Goal: Transaction & Acquisition: Purchase product/service

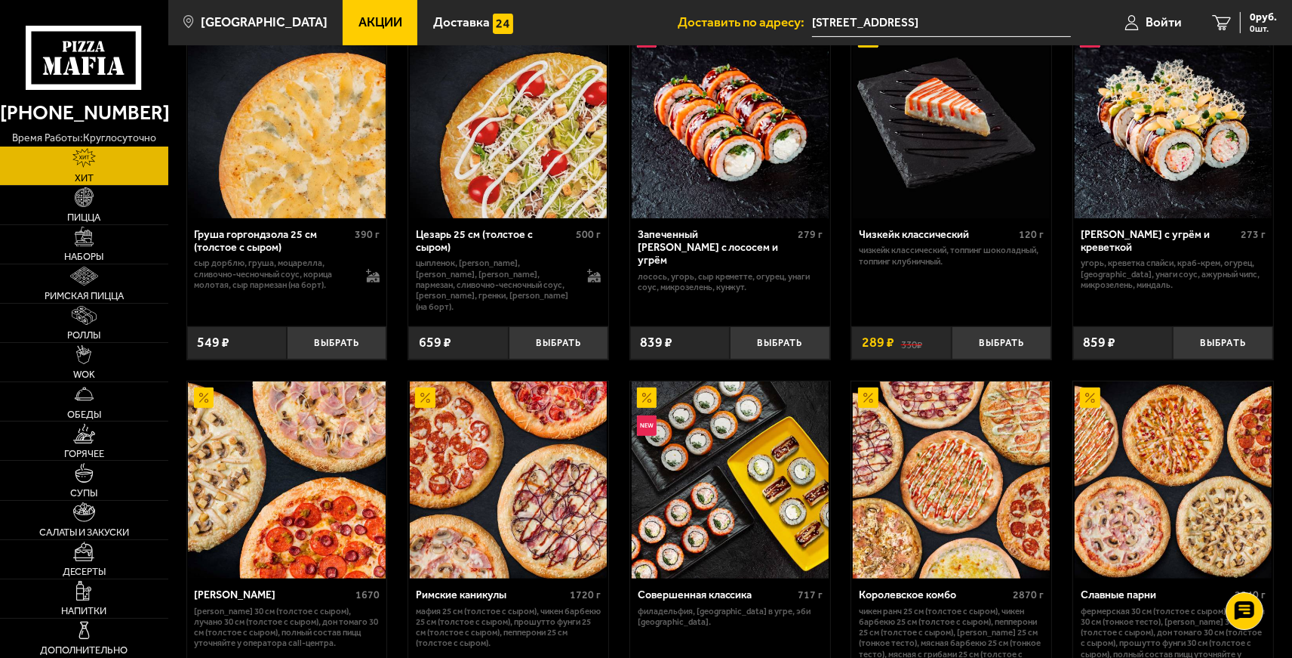
scroll to position [526, 0]
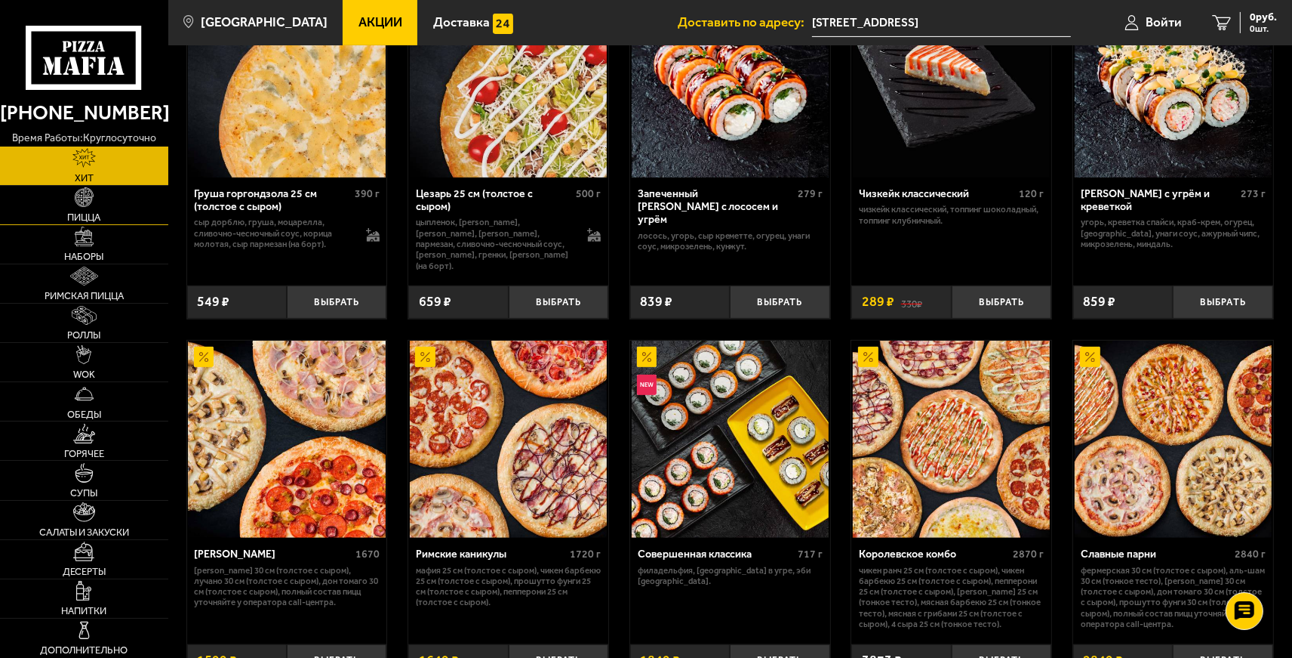
click at [117, 198] on link "Пицца" at bounding box center [84, 205] width 168 height 39
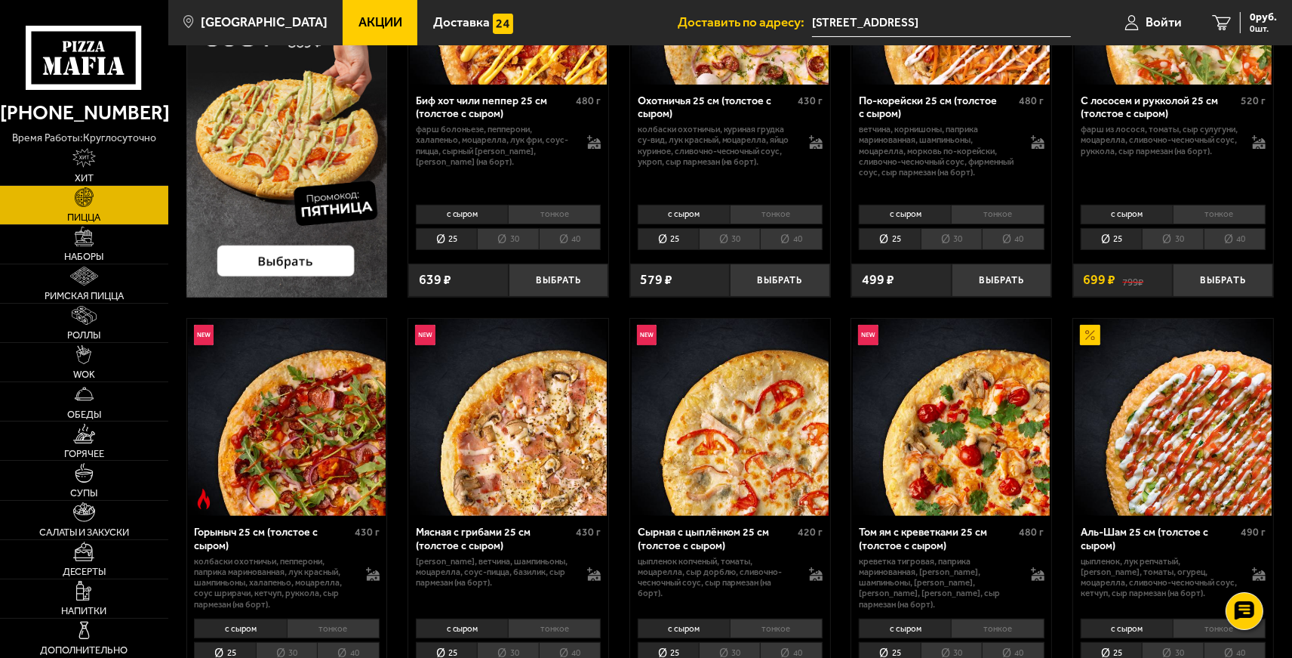
scroll to position [245, 0]
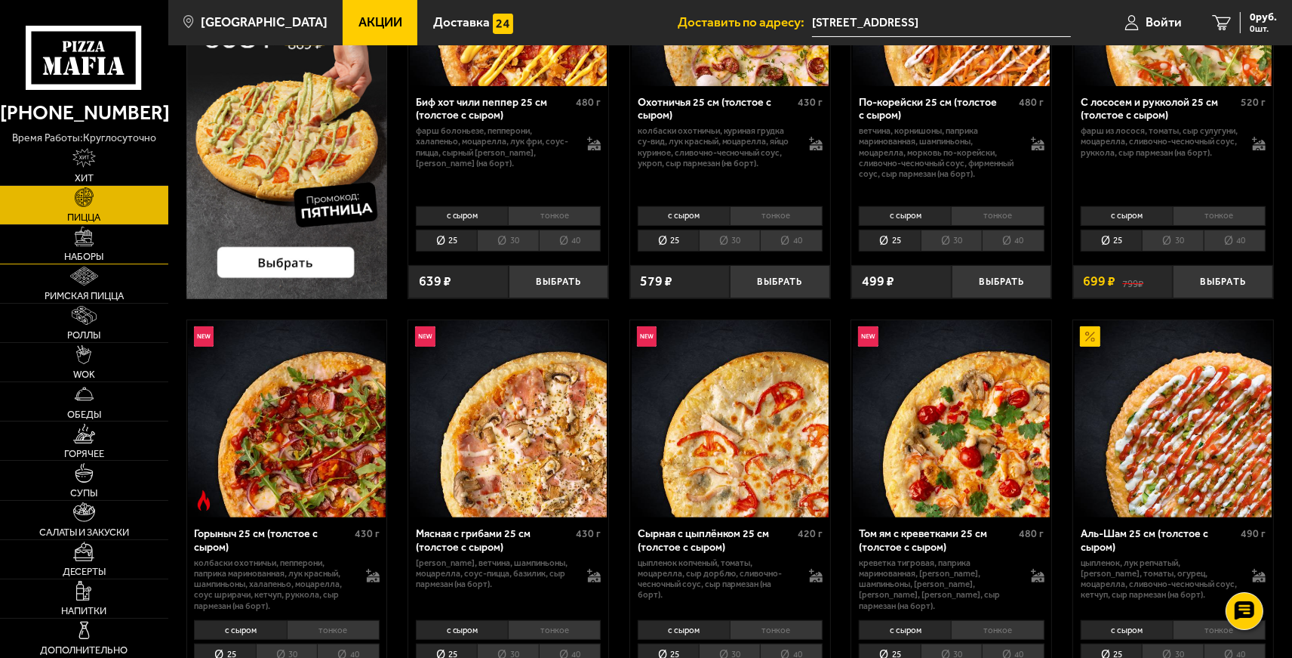
click at [117, 239] on link "Наборы" at bounding box center [84, 244] width 168 height 39
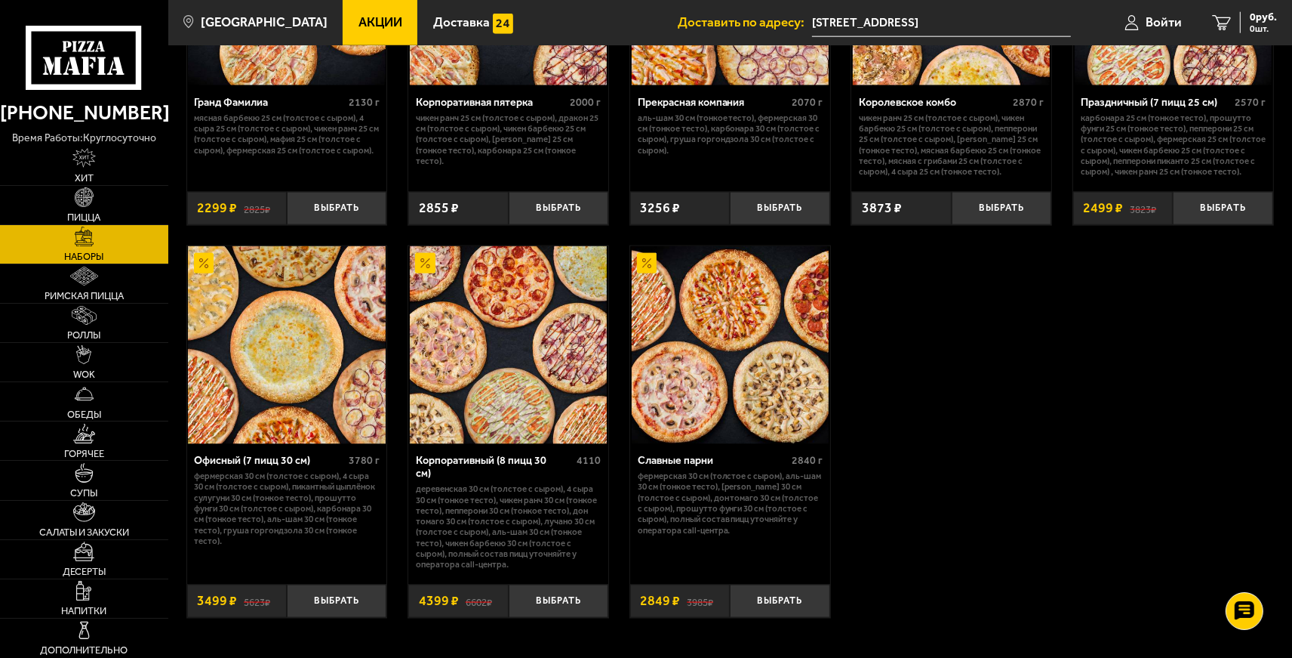
scroll to position [1968, 0]
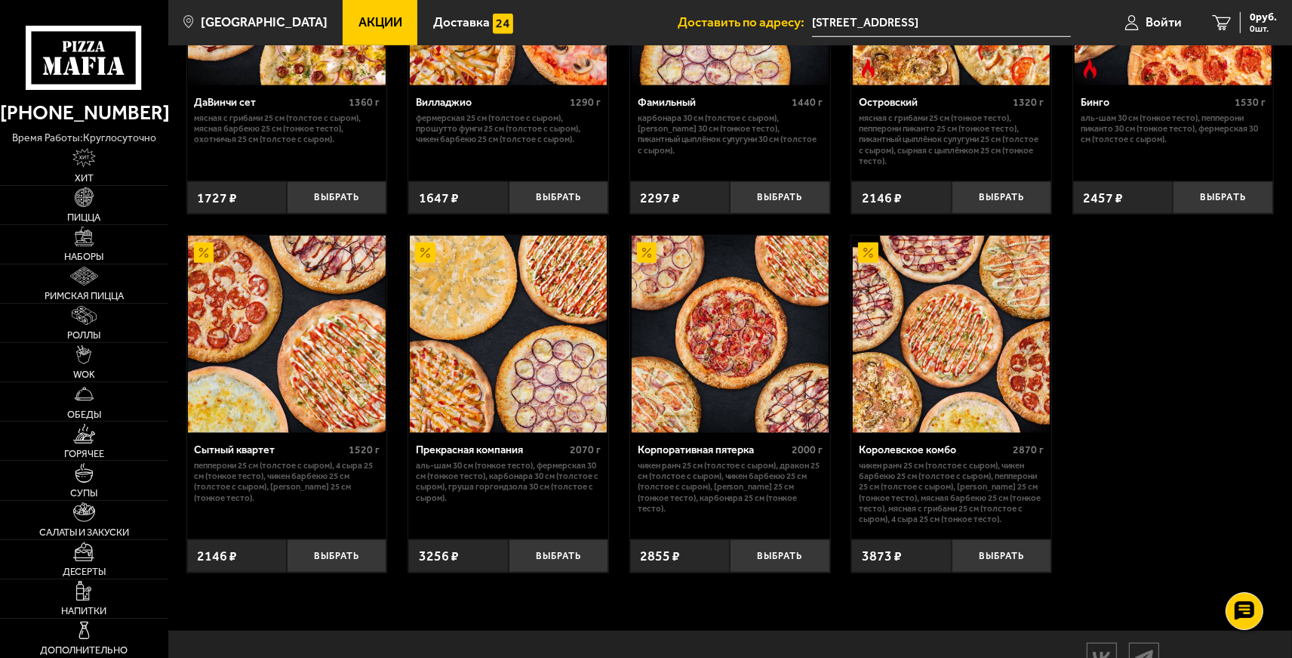
scroll to position [1262, 0]
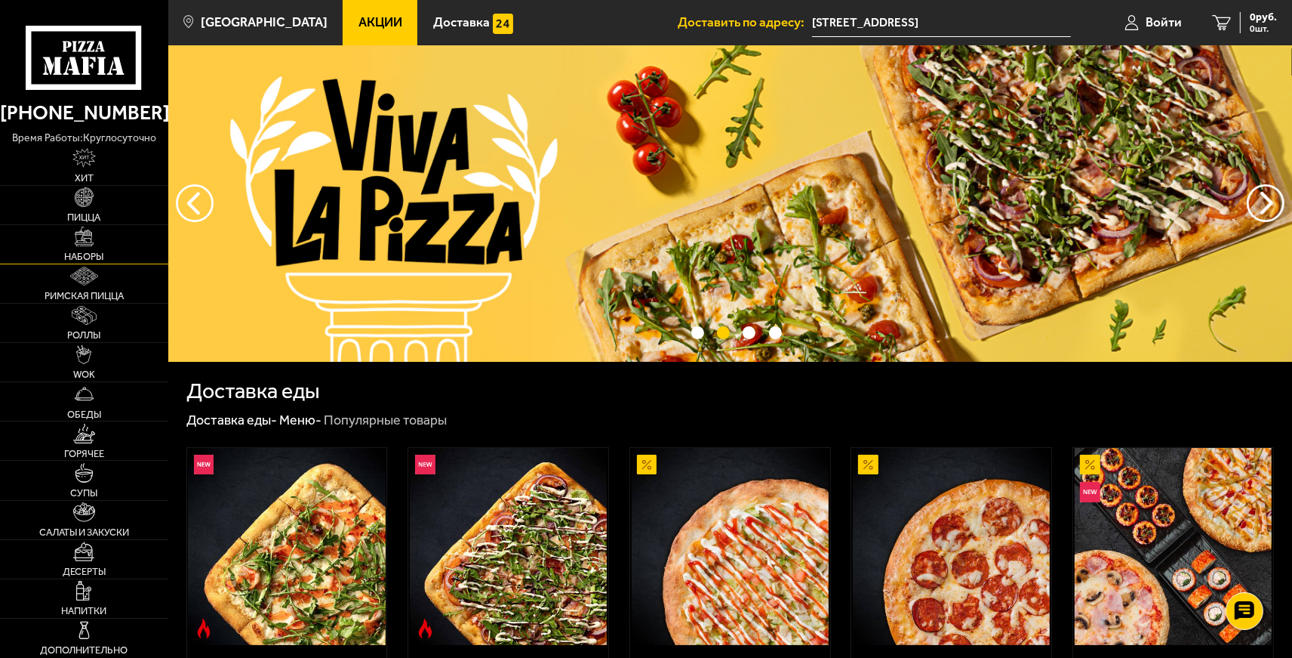
click at [91, 244] on img at bounding box center [85, 236] width 20 height 20
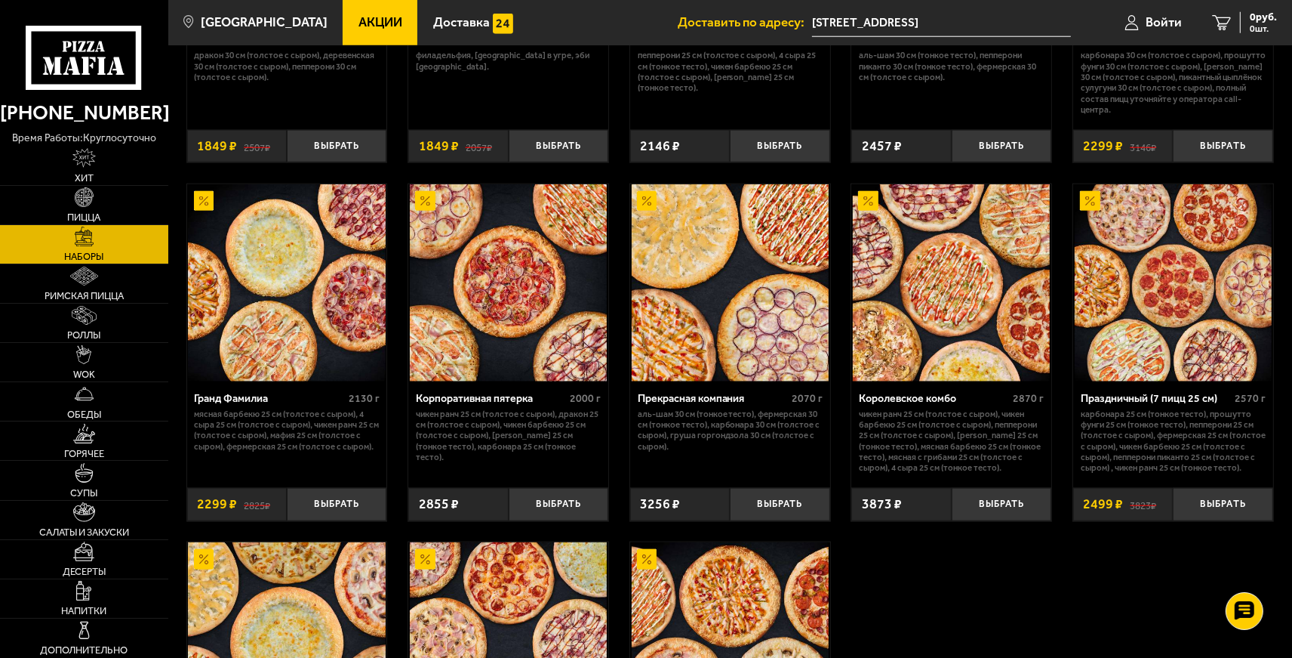
scroll to position [1671, 0]
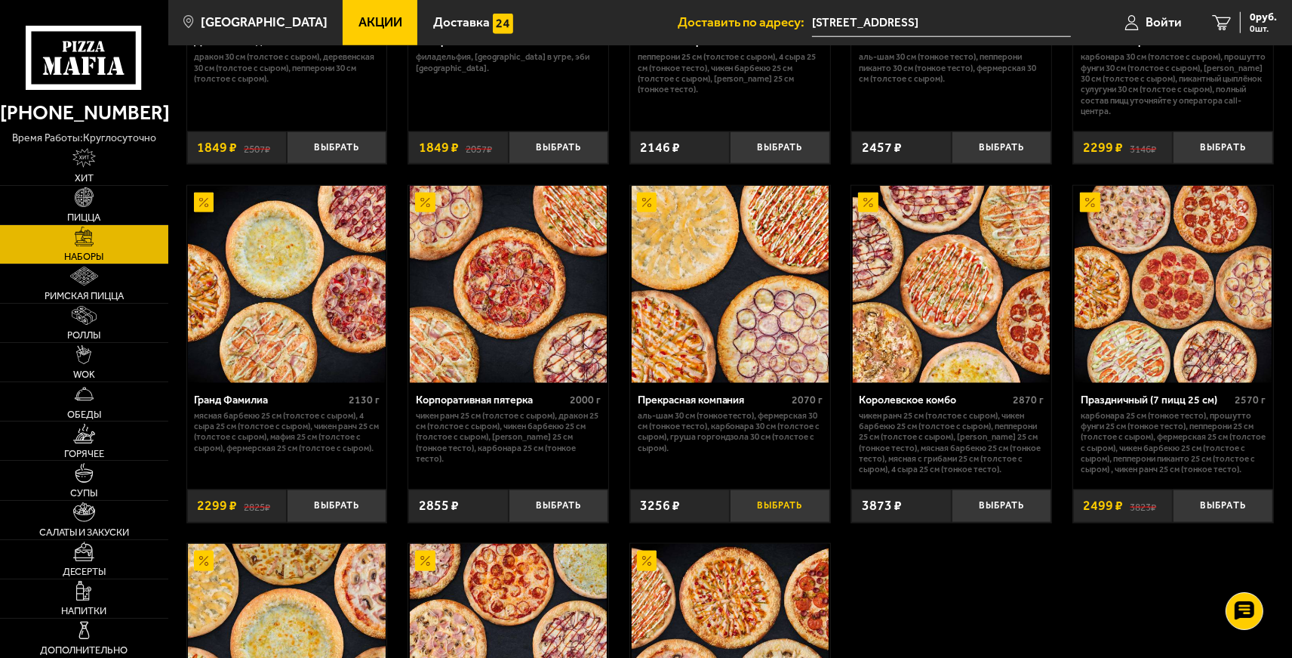
click at [772, 507] on button "Выбрать" at bounding box center [780, 505] width 100 height 33
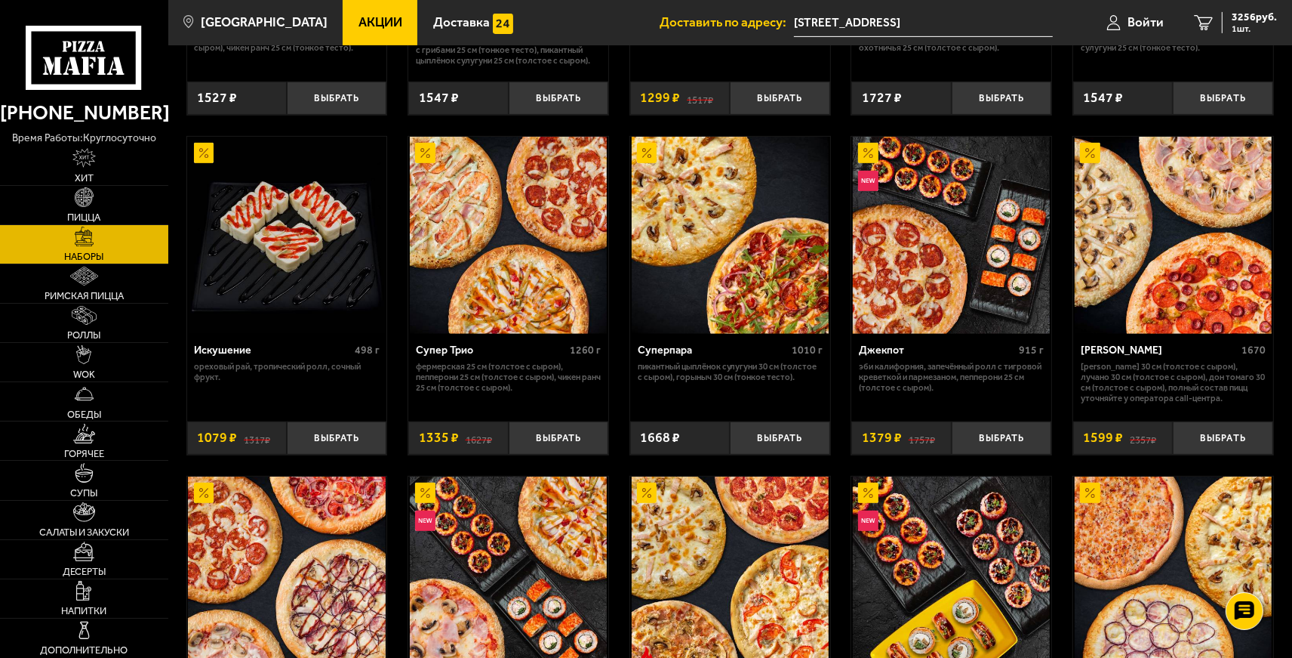
scroll to position [685, 0]
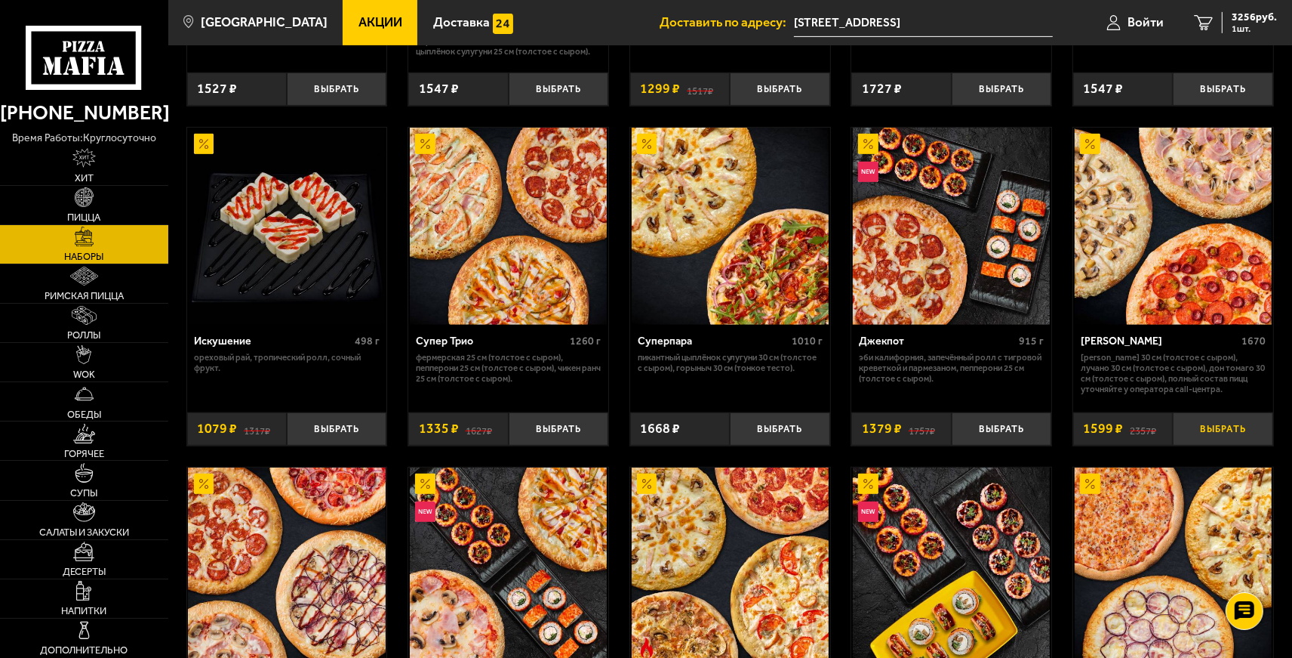
click at [1236, 424] on button "Выбрать" at bounding box center [1223, 428] width 100 height 33
